Goal: Information Seeking & Learning: Learn about a topic

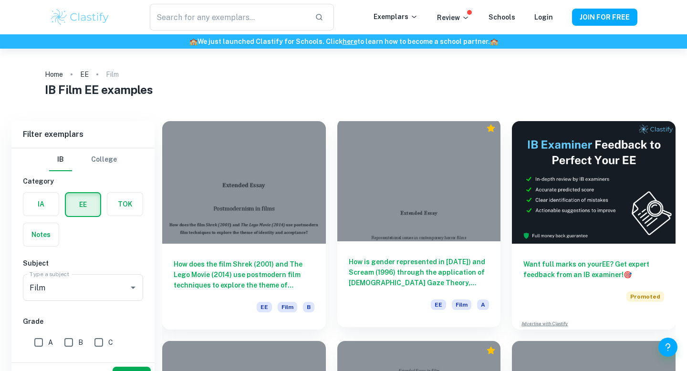
scroll to position [21, 0]
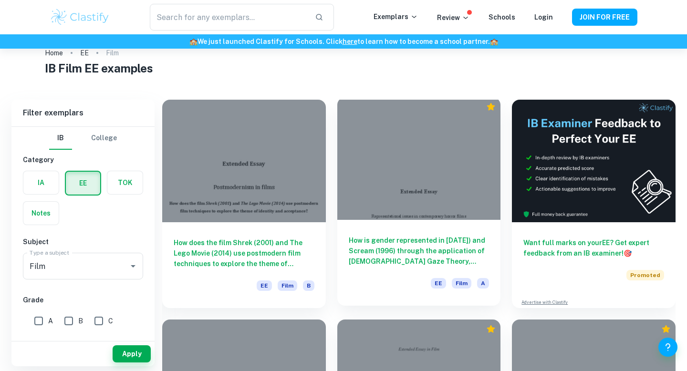
click at [449, 247] on h6 "How is gender represented in [DATE]) and Scream (1996) through the application …" at bounding box center [419, 250] width 141 height 31
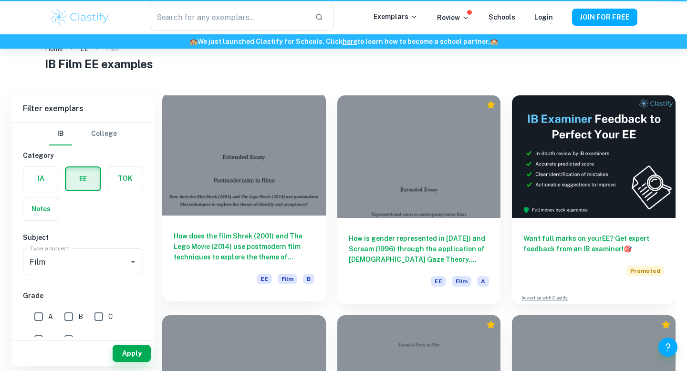
scroll to position [26, 0]
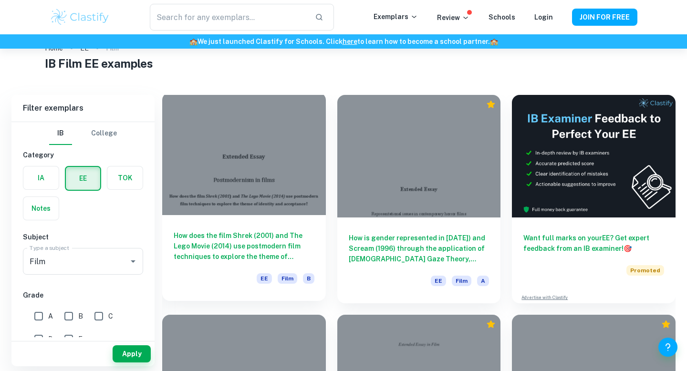
click at [258, 232] on h6 "How does the film Shrek (2001) and The Lego Movie (2014) use postmodern film te…" at bounding box center [244, 245] width 141 height 31
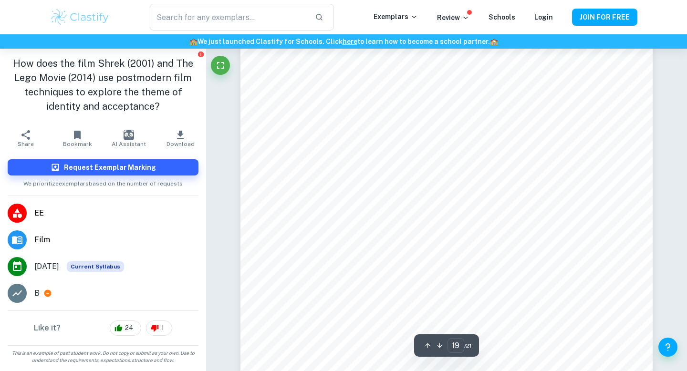
scroll to position [10014, 0]
type input "19"
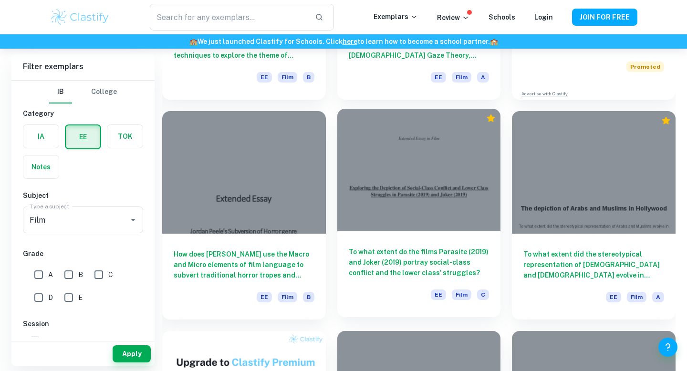
scroll to position [239, 0]
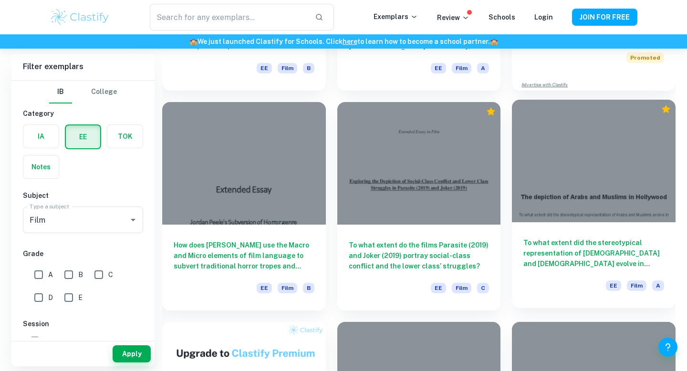
click at [571, 264] on h6 "To what extent did the stereotypical representation of [DEMOGRAPHIC_DATA] and […" at bounding box center [593, 253] width 141 height 31
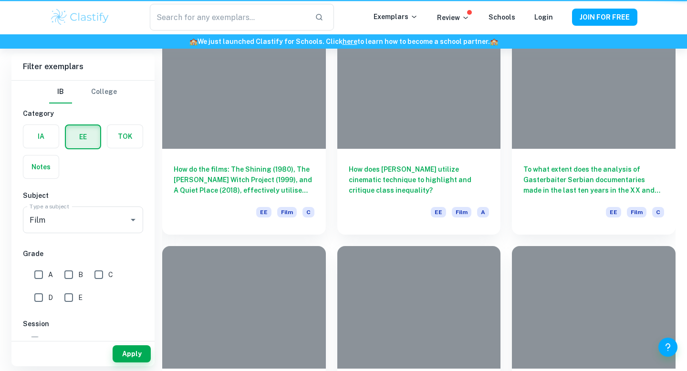
scroll to position [239, 0]
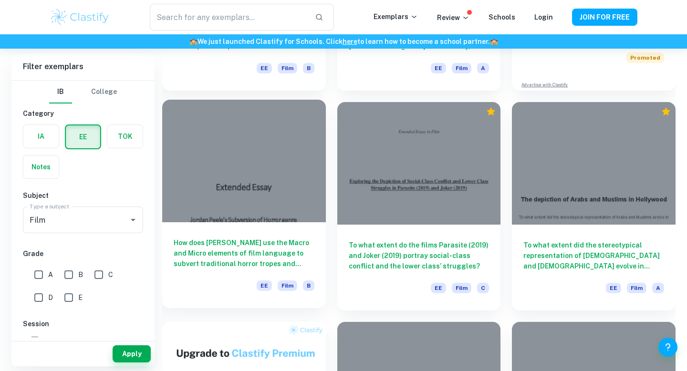
click at [213, 256] on h6 "How does [PERSON_NAME] use the Macro and Micro elements of film language to sub…" at bounding box center [244, 253] width 141 height 31
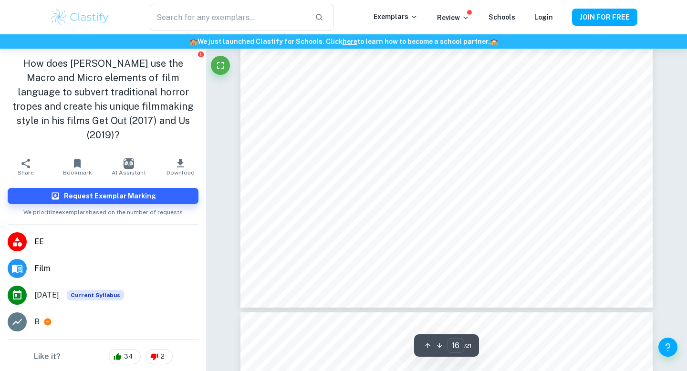
scroll to position [8621, 0]
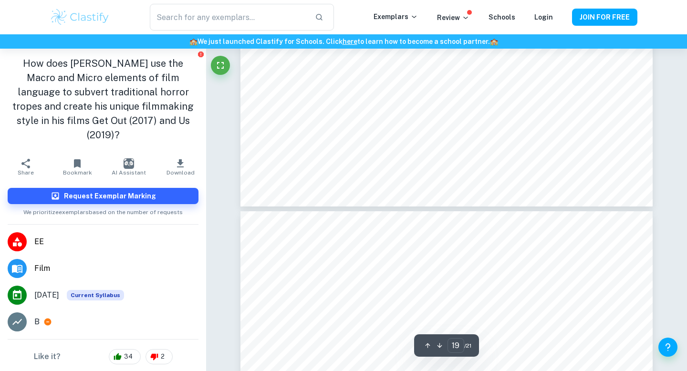
type input "20"
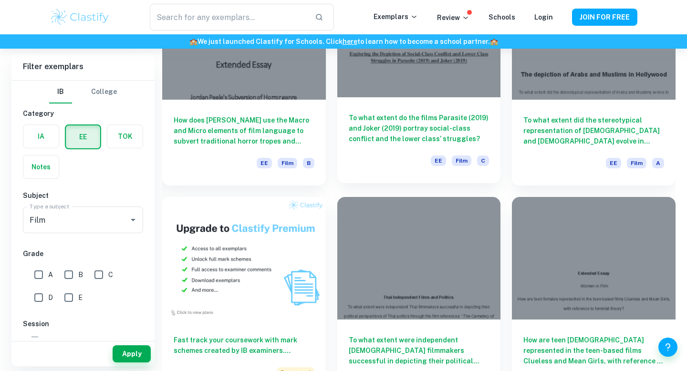
scroll to position [362, 0]
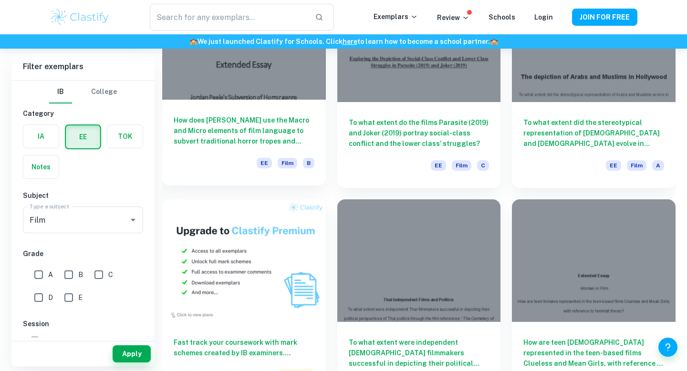
click at [277, 120] on h6 "How does [PERSON_NAME] use the Macro and Micro elements of film language to sub…" at bounding box center [244, 130] width 141 height 31
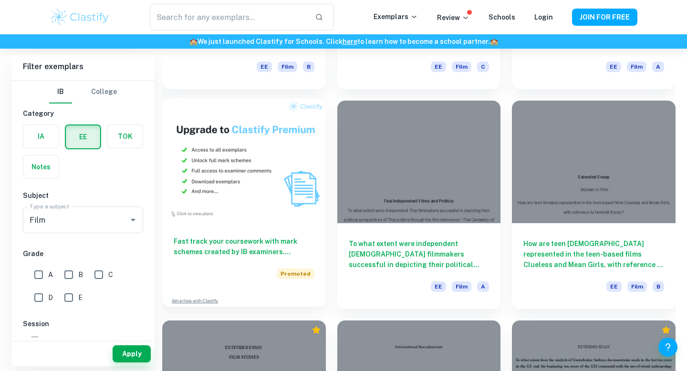
scroll to position [483, 0]
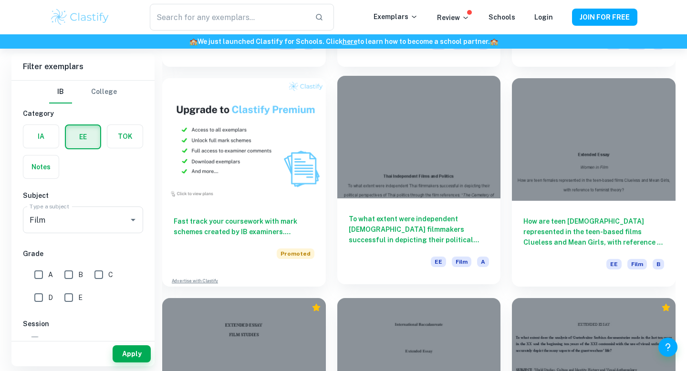
click at [445, 221] on h6 "To what extent were independent [DEMOGRAPHIC_DATA] filmmakers successful in dep…" at bounding box center [419, 229] width 141 height 31
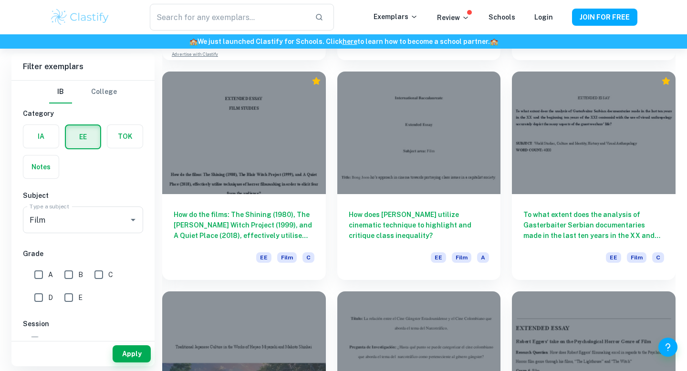
scroll to position [708, 0]
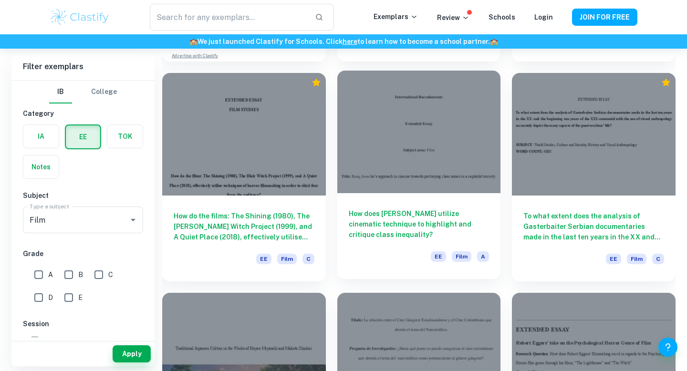
click at [440, 210] on h6 "How does [PERSON_NAME] utilize cinematic technique to highlight and critique cl…" at bounding box center [419, 223] width 141 height 31
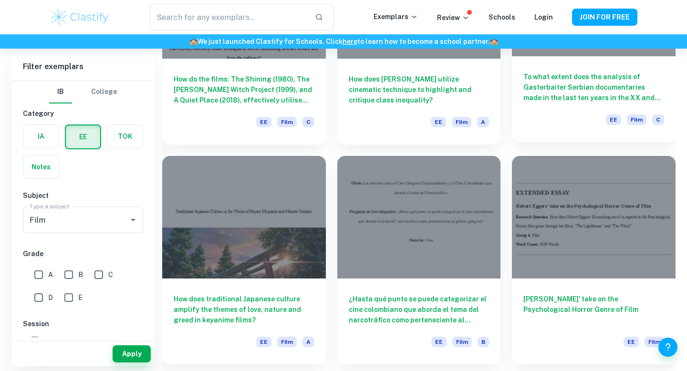
scroll to position [848, 0]
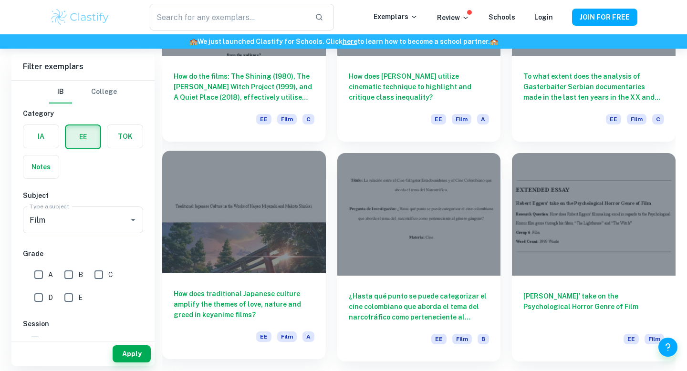
click at [265, 283] on div "How does traditional Japanese culture amplify the themes of love, nature and gr…" at bounding box center [244, 316] width 164 height 86
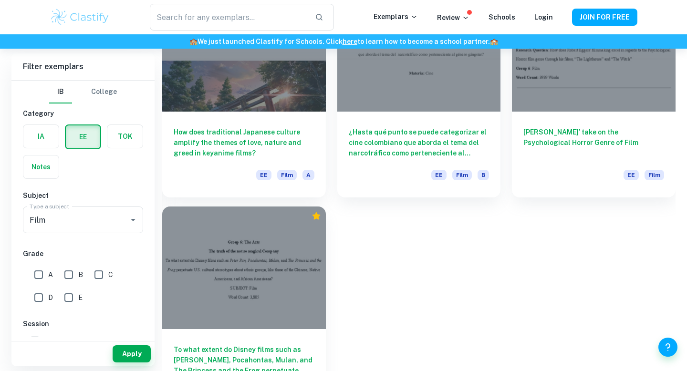
scroll to position [1005, 0]
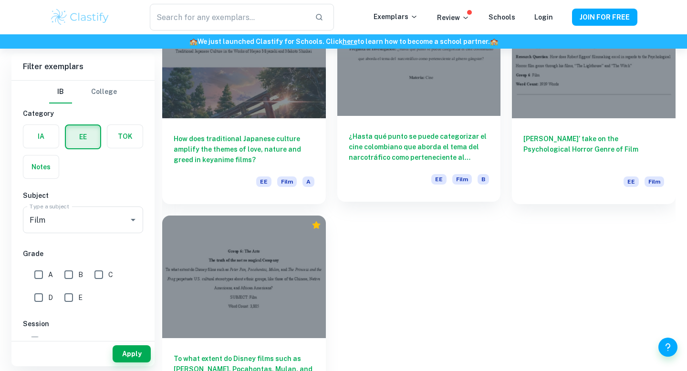
click at [471, 146] on h6 "¿Hasta qué punto se puede categorizar el cine colombiano que aborda el tema del…" at bounding box center [419, 146] width 141 height 31
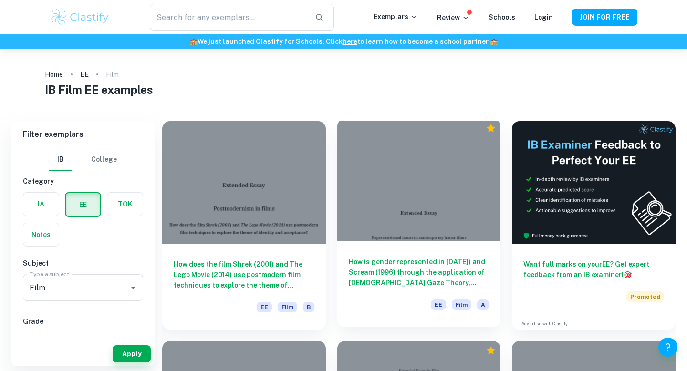
scroll to position [16, 0]
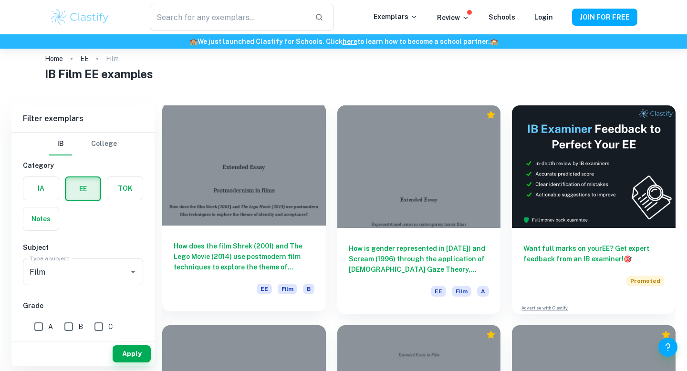
click at [258, 224] on div at bounding box center [244, 164] width 164 height 123
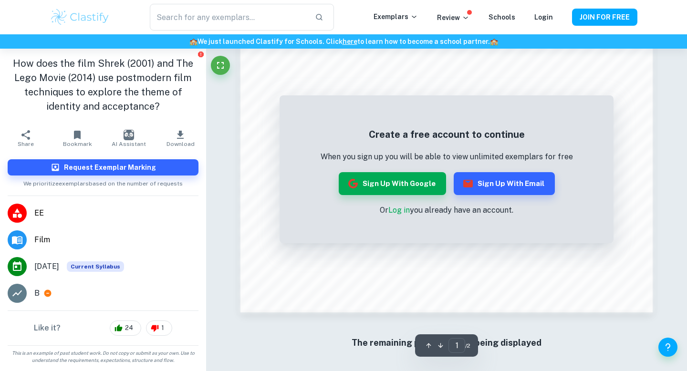
scroll to position [824, 0]
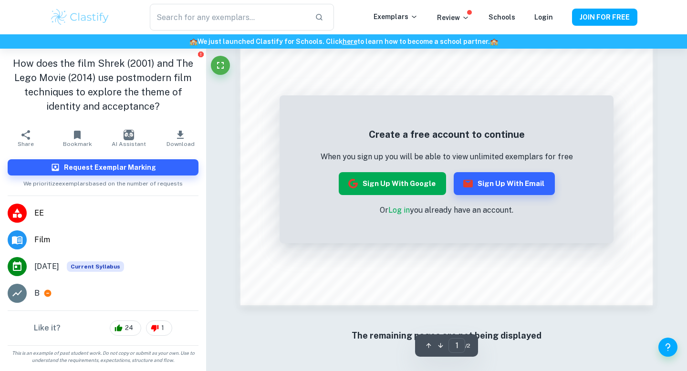
click at [386, 181] on button "Sign up with Google" at bounding box center [392, 183] width 107 height 23
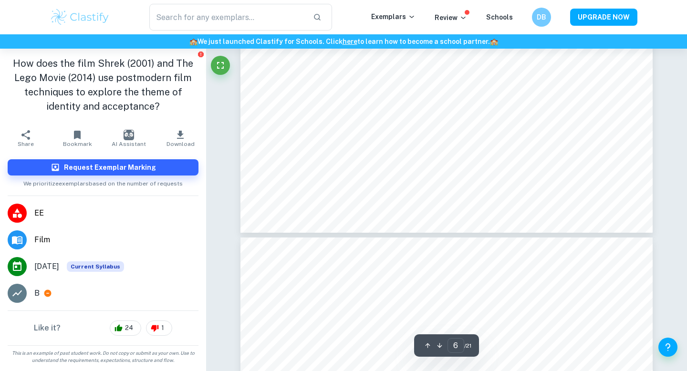
type input "7"
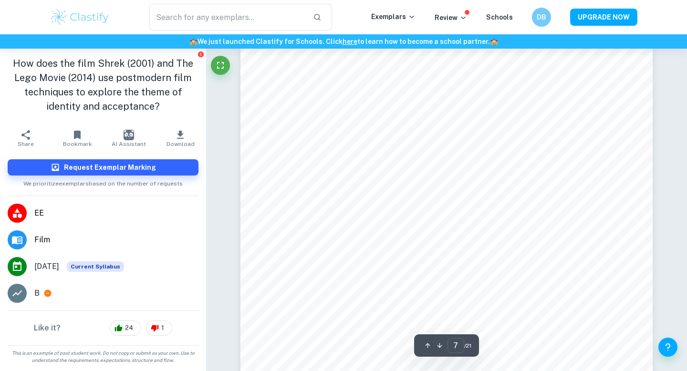
scroll to position [3566, 0]
